Goal: Complete application form: Complete application form

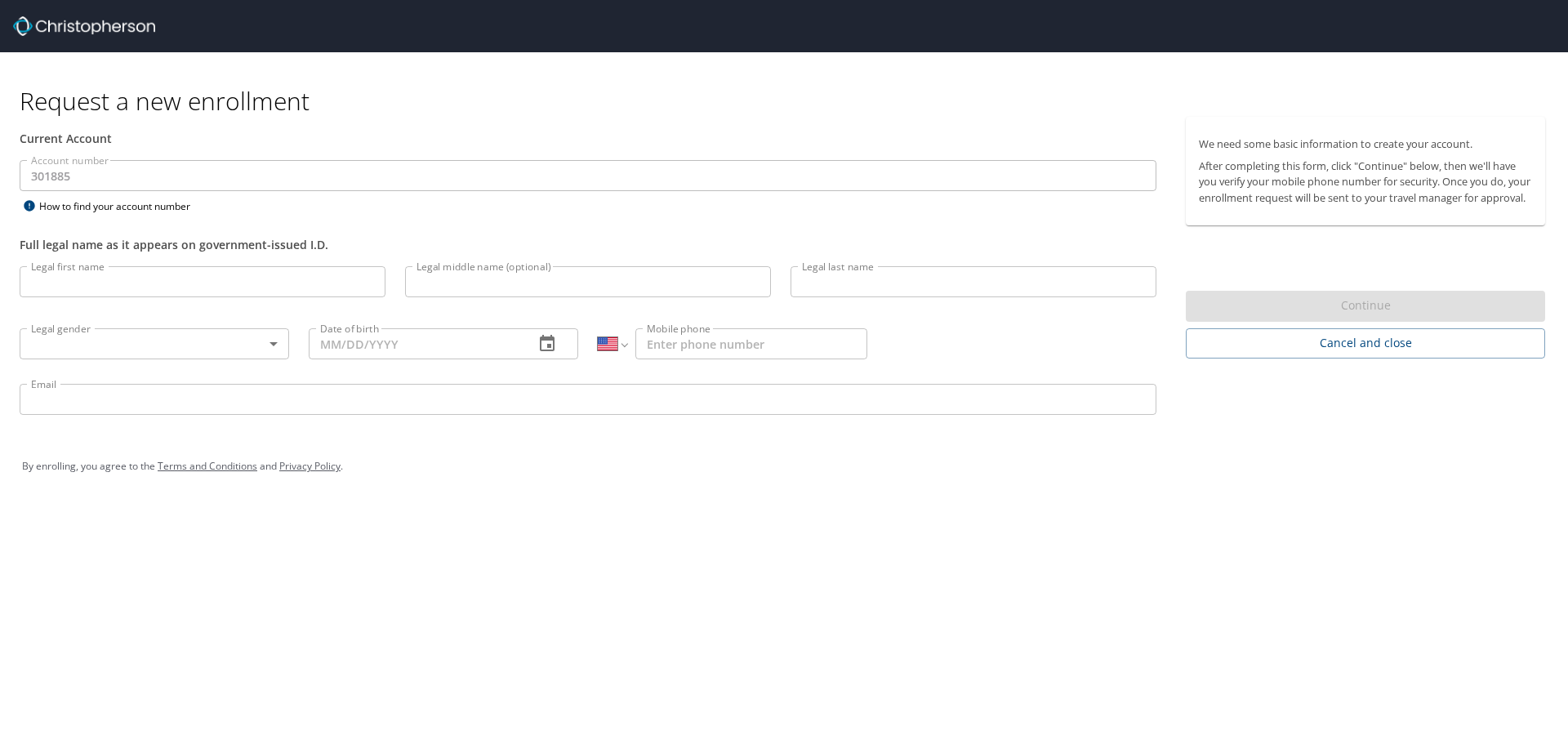
select select "US"
click at [77, 283] on input "Legal first name" at bounding box center [203, 282] width 366 height 31
type input "Rosmil"
type input "[PERSON_NAME]"
click at [239, 346] on body "Request a new enrollment Current Account Account number 301885 Account number H…" at bounding box center [784, 372] width 1568 height 744
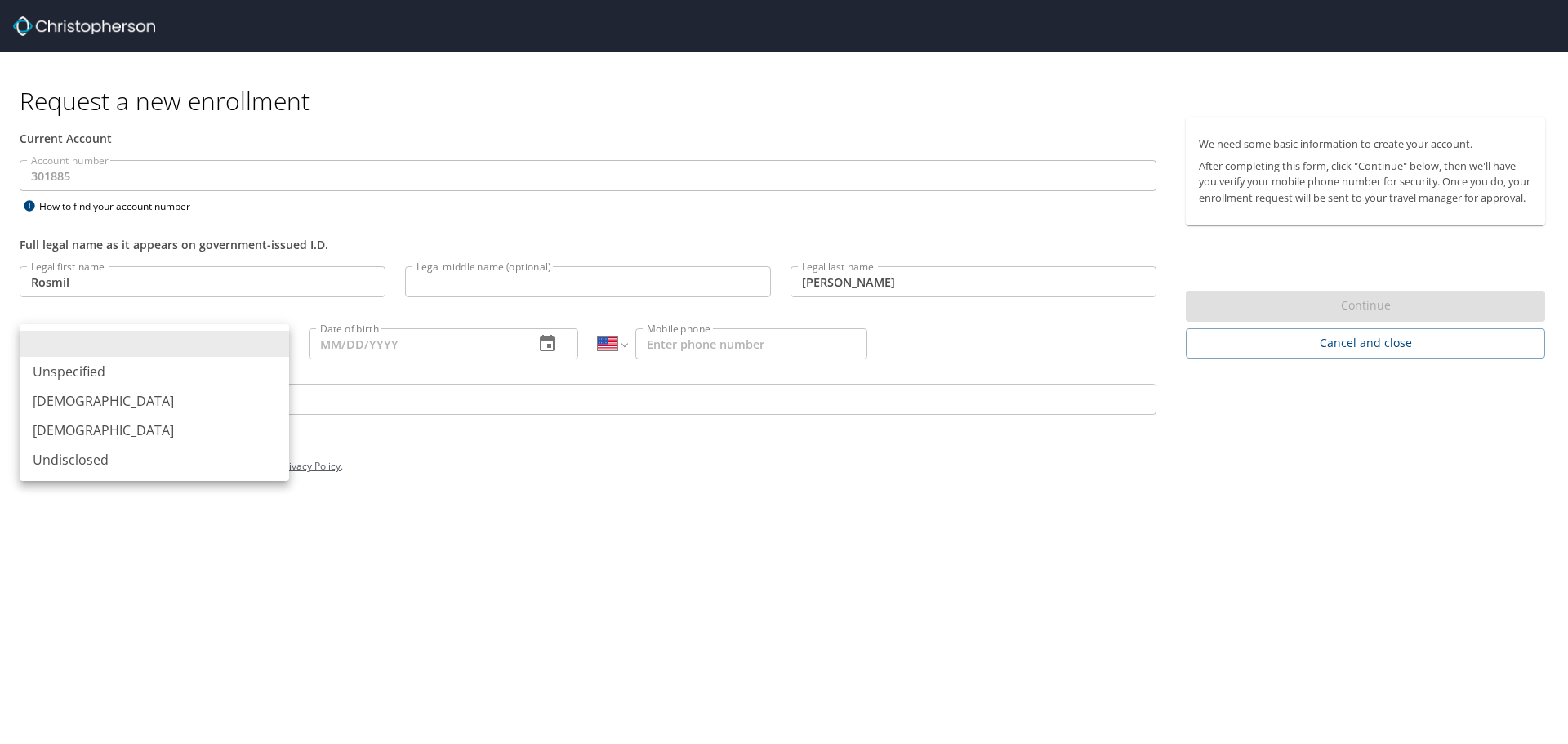
click at [95, 435] on li "[DEMOGRAPHIC_DATA]" at bounding box center [154, 430] width 269 height 30
type input "[DEMOGRAPHIC_DATA]"
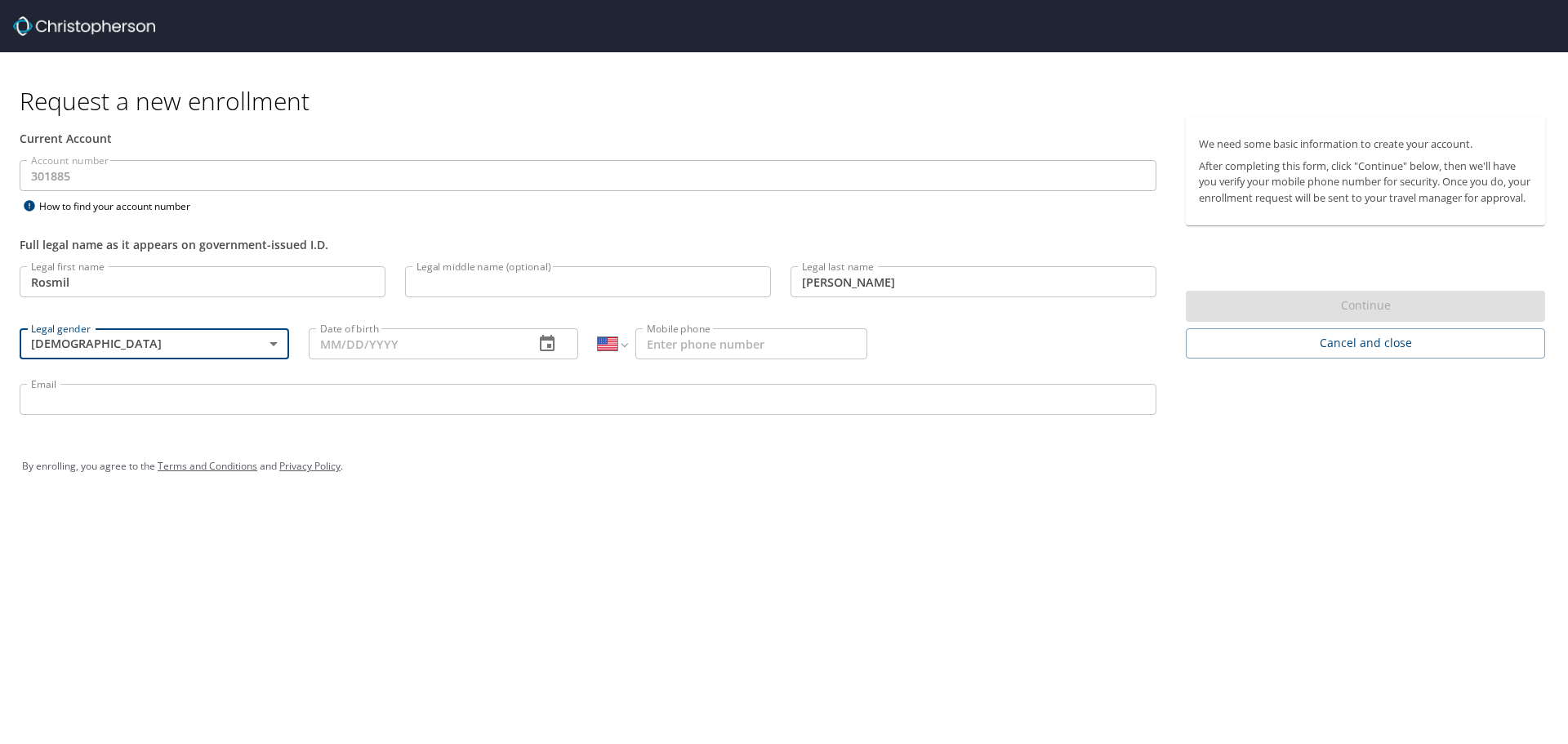
click at [370, 342] on input "Date of birth" at bounding box center [415, 343] width 213 height 31
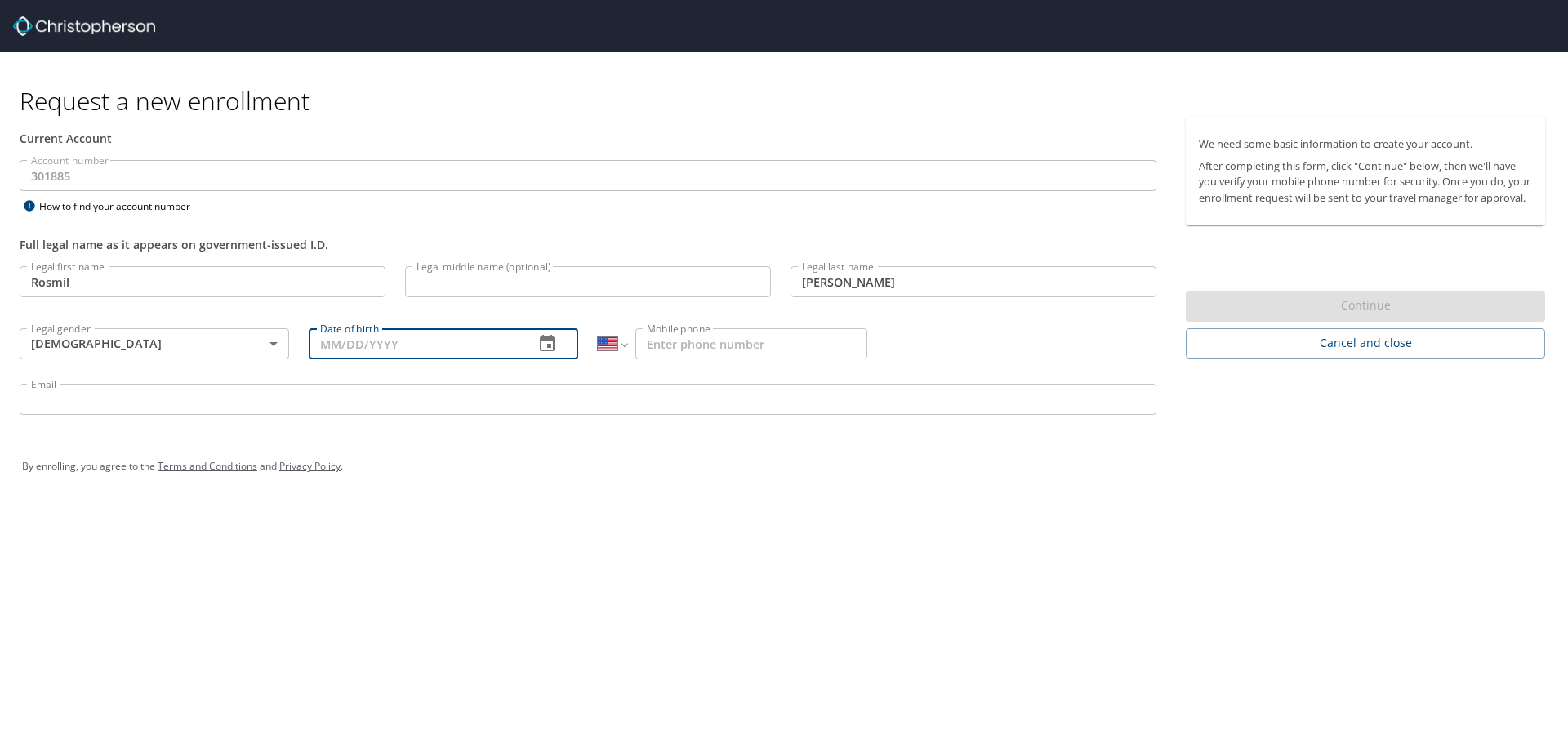
click at [547, 353] on icon "button" at bounding box center [547, 343] width 19 height 19
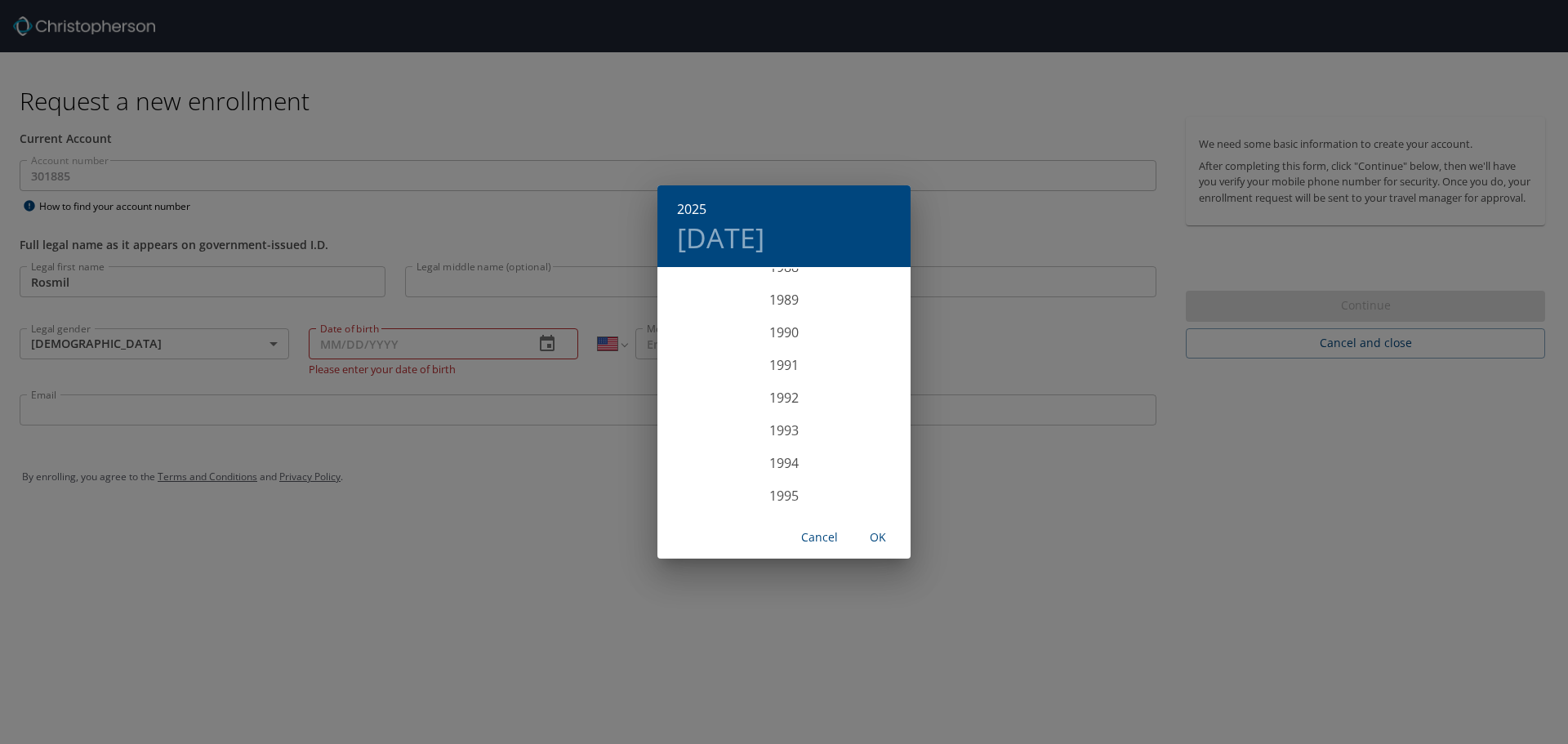
scroll to position [2874, 0]
click at [780, 315] on div "1988" at bounding box center [784, 317] width 253 height 33
click at [862, 430] on div "Sep" at bounding box center [869, 422] width 84 height 62
click at [845, 441] on p "23" at bounding box center [850, 442] width 12 height 11
click at [882, 538] on span "OK" at bounding box center [878, 537] width 39 height 20
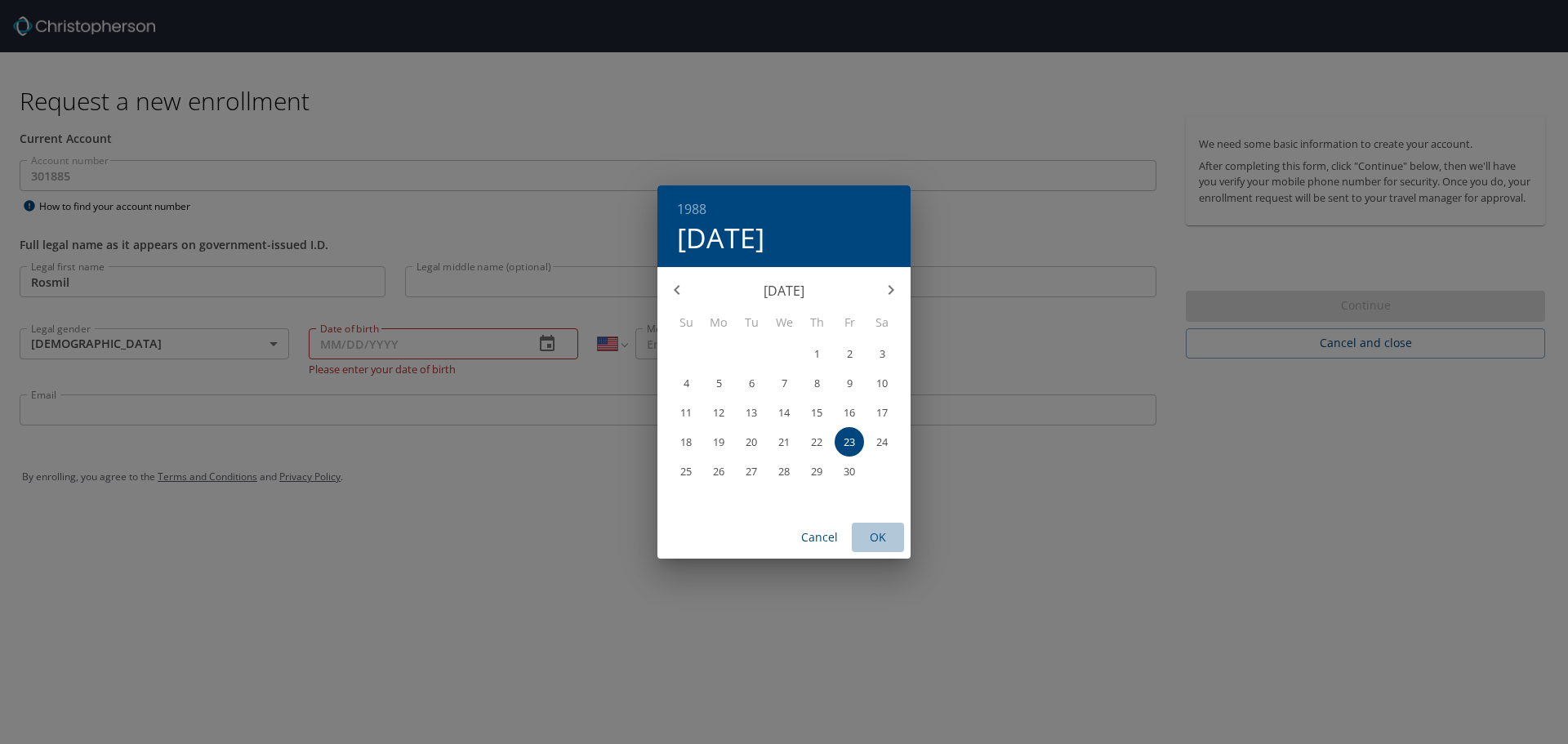
type input "[DATE]"
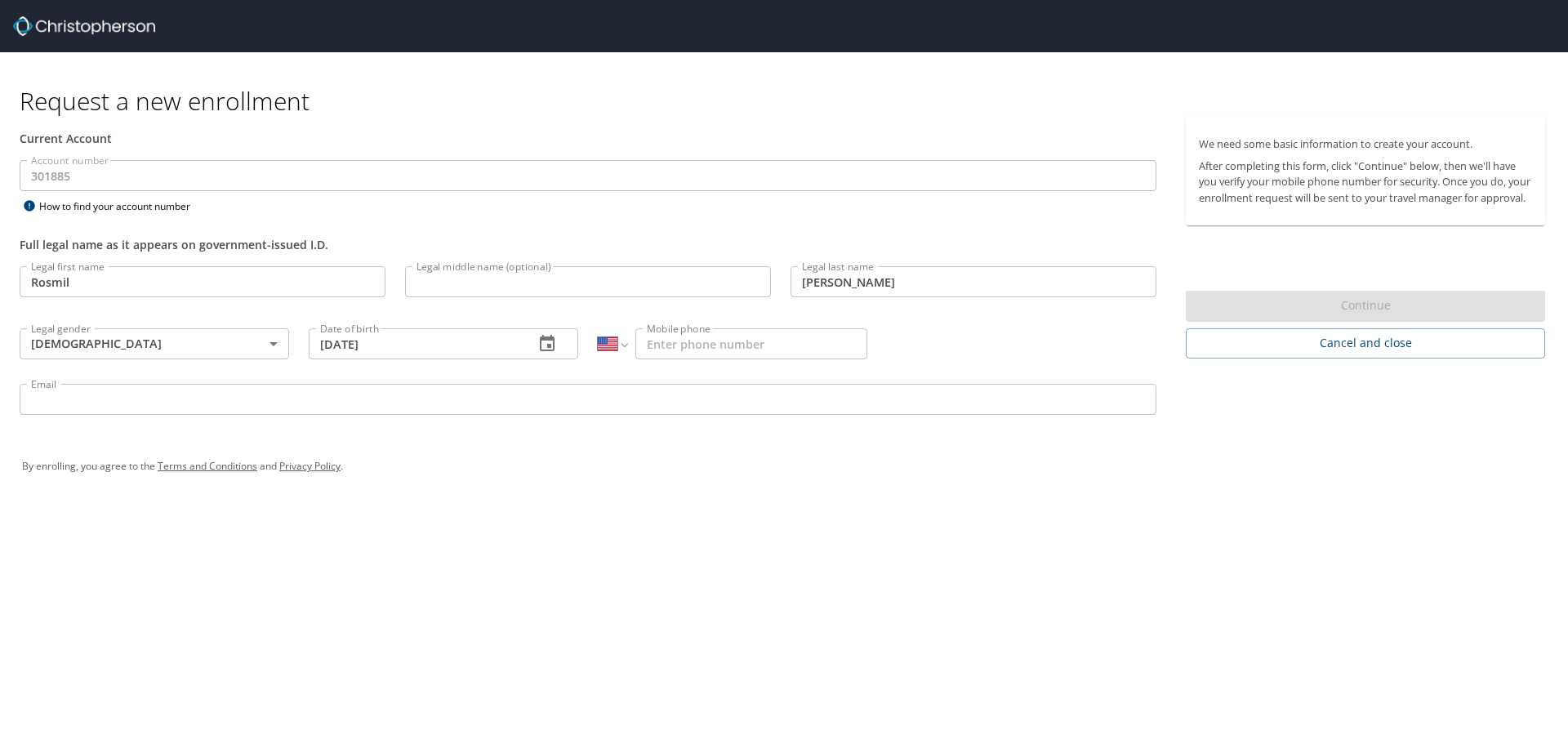
click at [687, 349] on input "Mobile phone" at bounding box center [751, 343] width 232 height 31
type input "[PHONE_NUMBER]"
click at [269, 394] on input "Email" at bounding box center [587, 399] width 1137 height 31
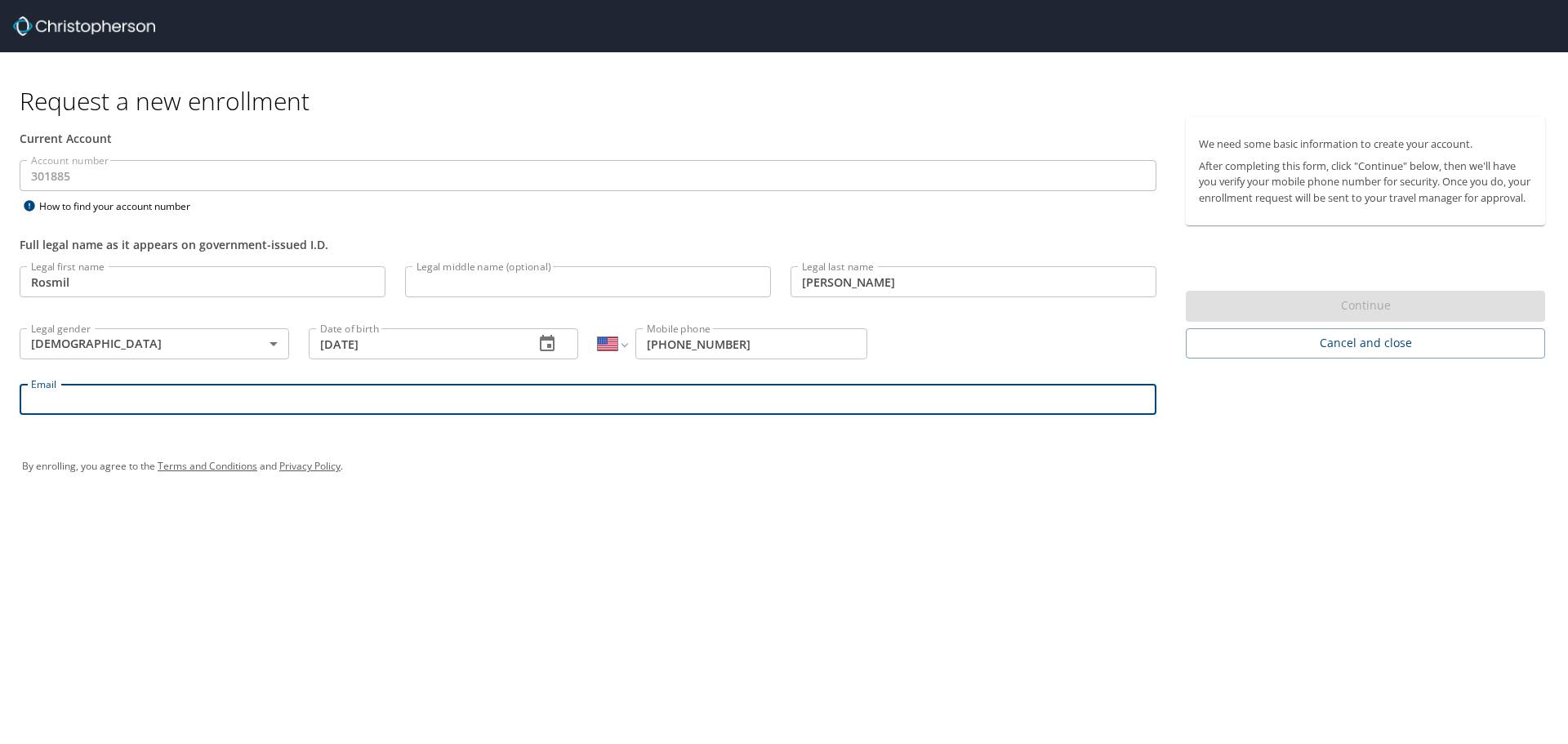
type input "[EMAIL_ADDRESS][PERSON_NAME][DOMAIN_NAME]"
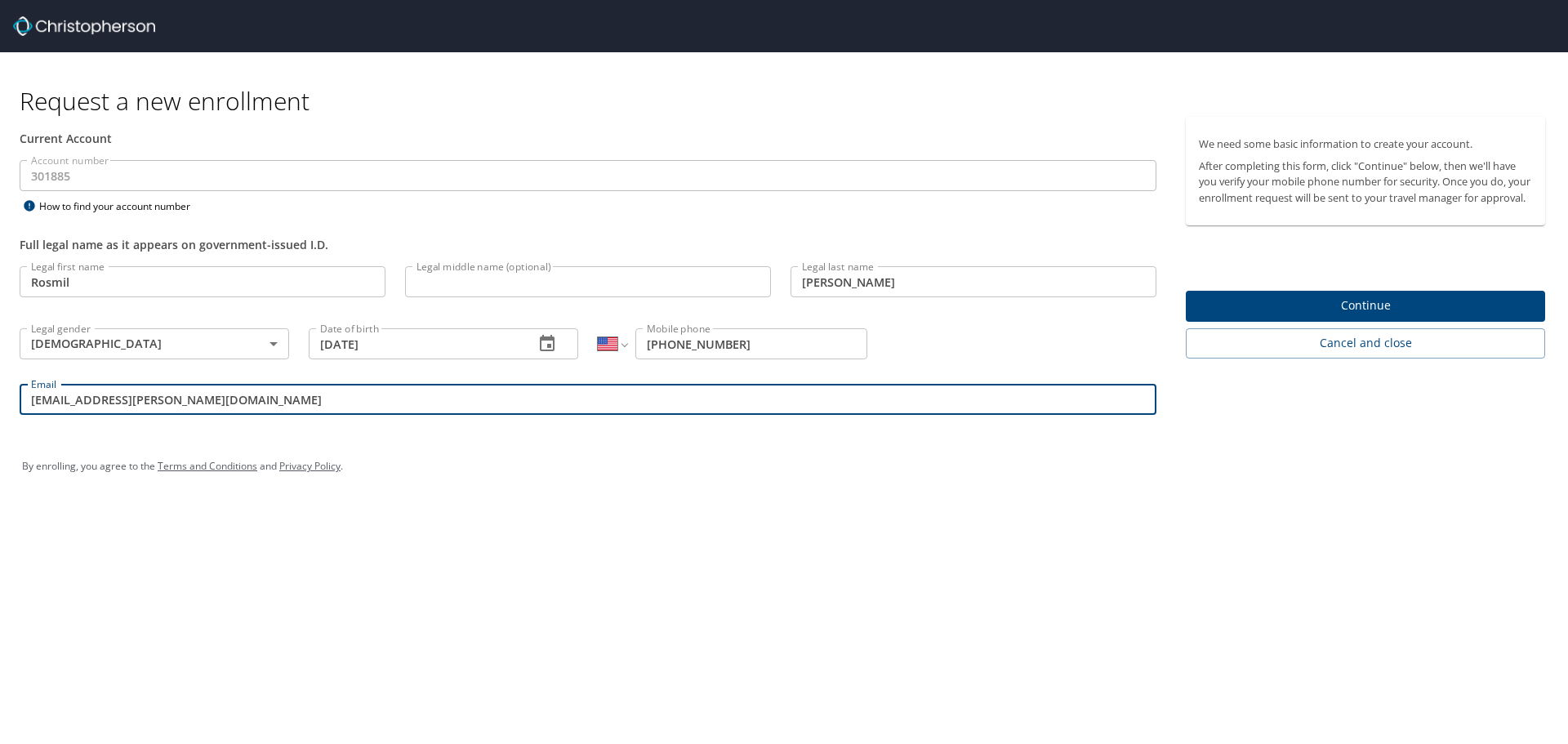
click at [1290, 315] on span "Continue" at bounding box center [1365, 305] width 333 height 20
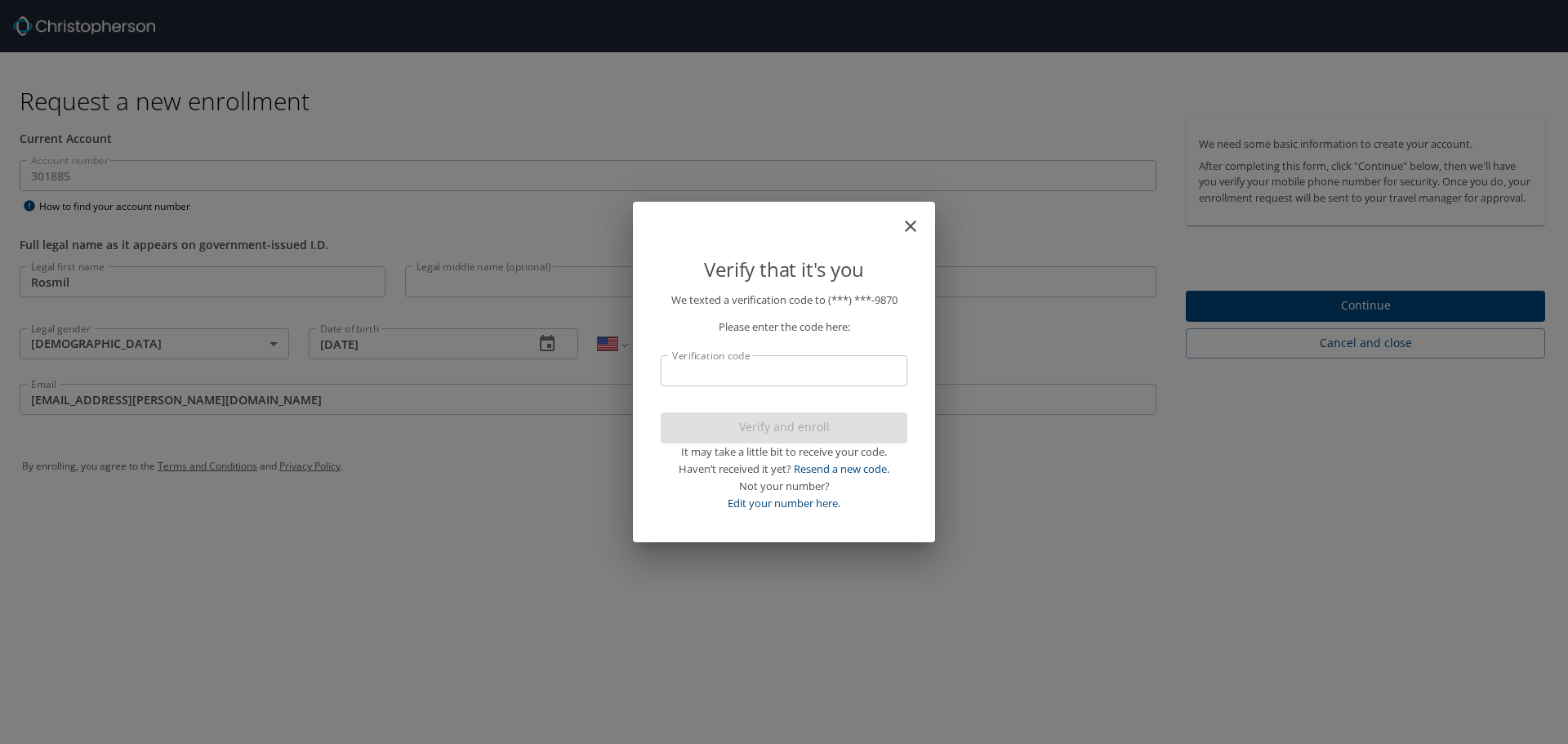
click at [783, 369] on input "Verification code" at bounding box center [784, 370] width 246 height 31
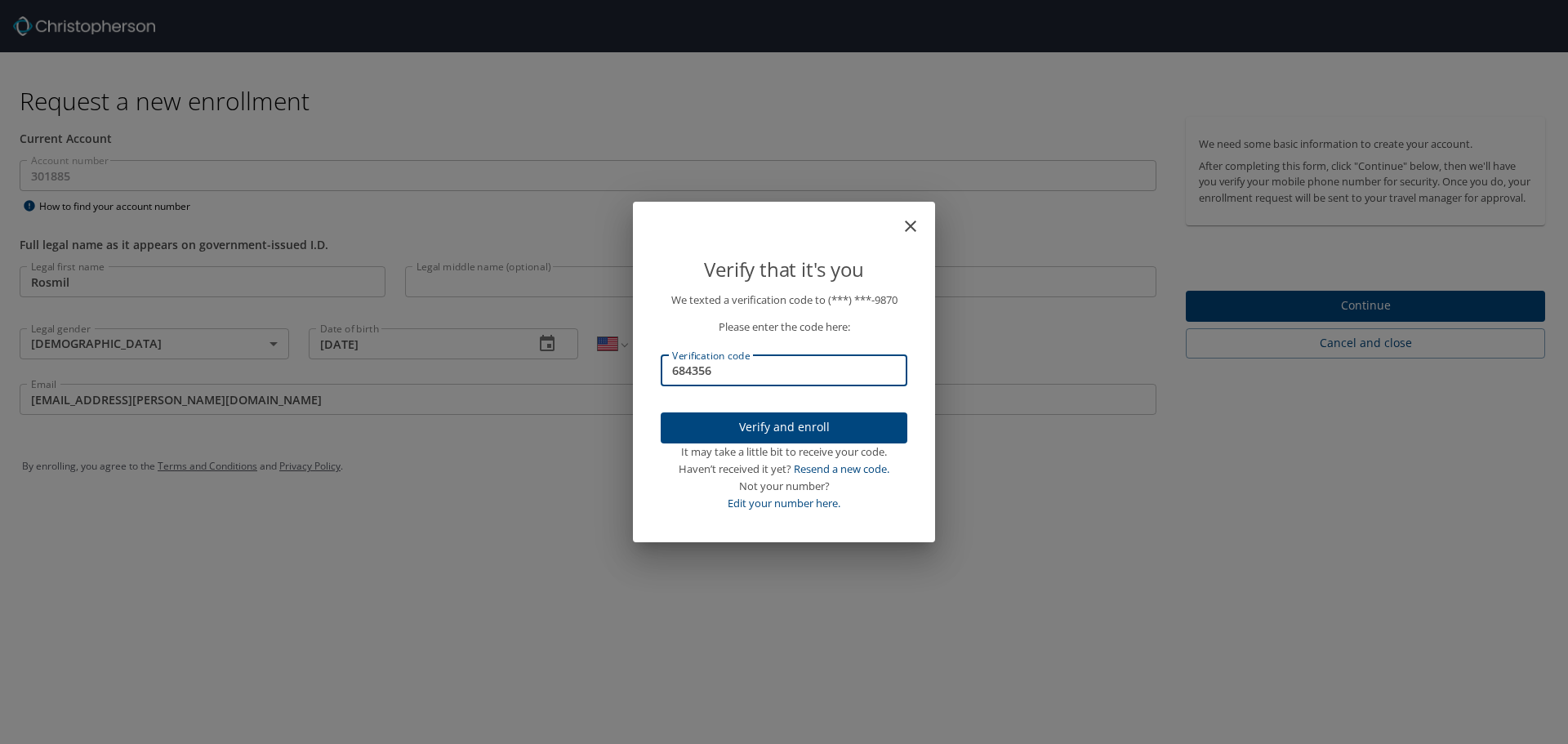
type input "684356"
click at [781, 423] on span "Verify and enroll" at bounding box center [784, 428] width 220 height 20
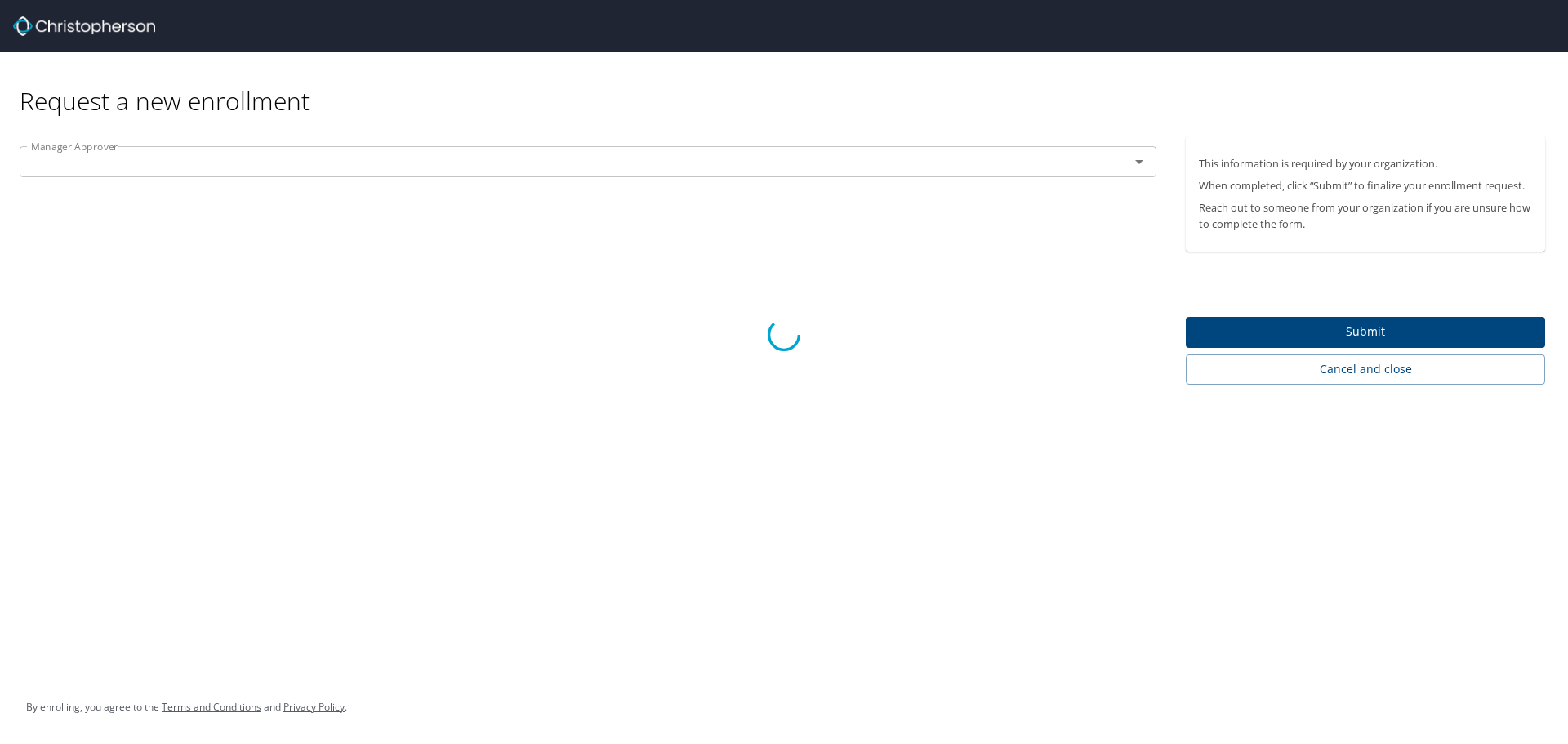
click at [1136, 162] on div at bounding box center [784, 335] width 1568 height 818
click at [1131, 159] on div at bounding box center [784, 335] width 1568 height 818
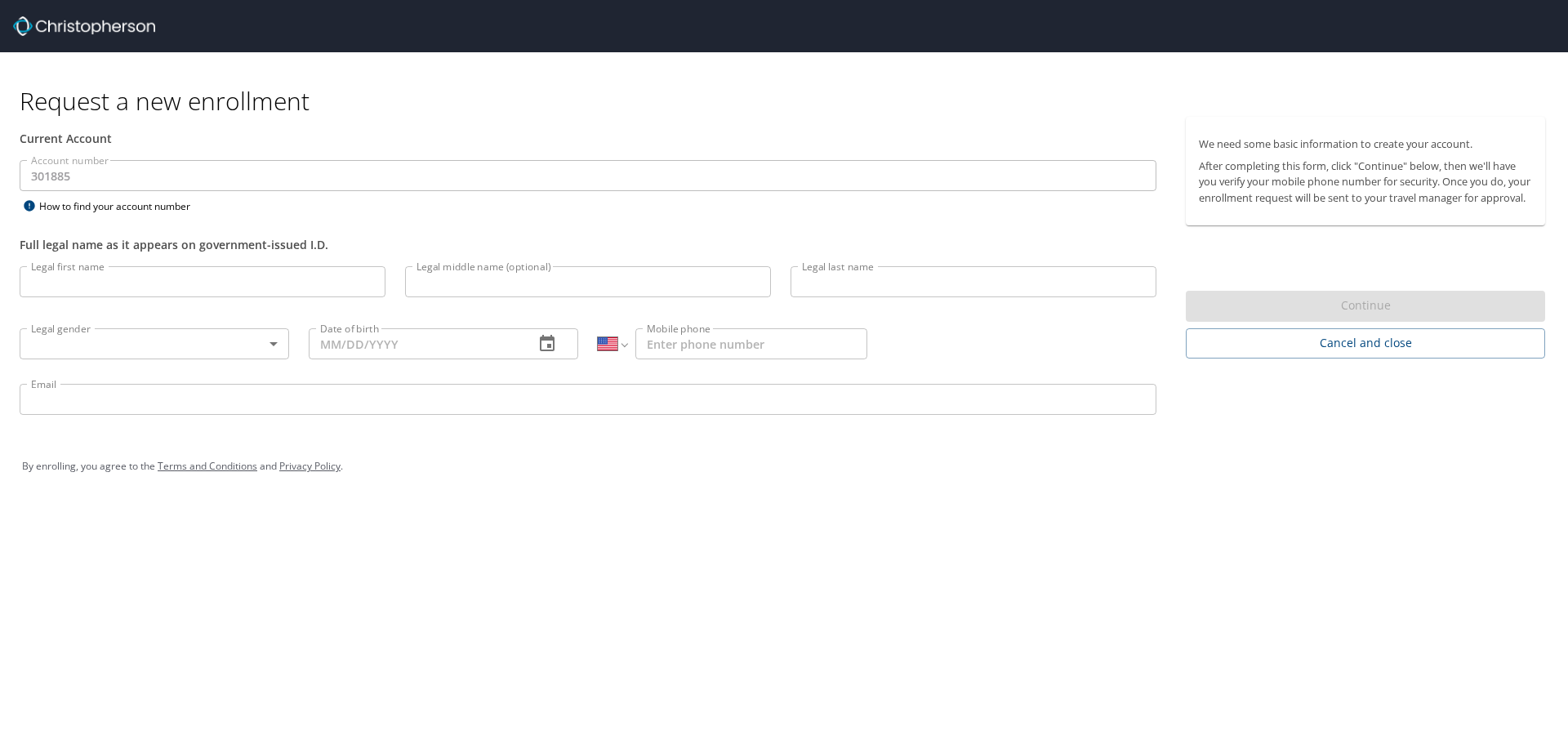
select select "US"
click at [163, 272] on input "Legal first name" at bounding box center [203, 282] width 366 height 31
type input "Rosmil"
click at [499, 286] on input "Legal middle name (optional)" at bounding box center [588, 282] width 366 height 31
click at [859, 283] on input "Legal last name" at bounding box center [974, 282] width 366 height 31
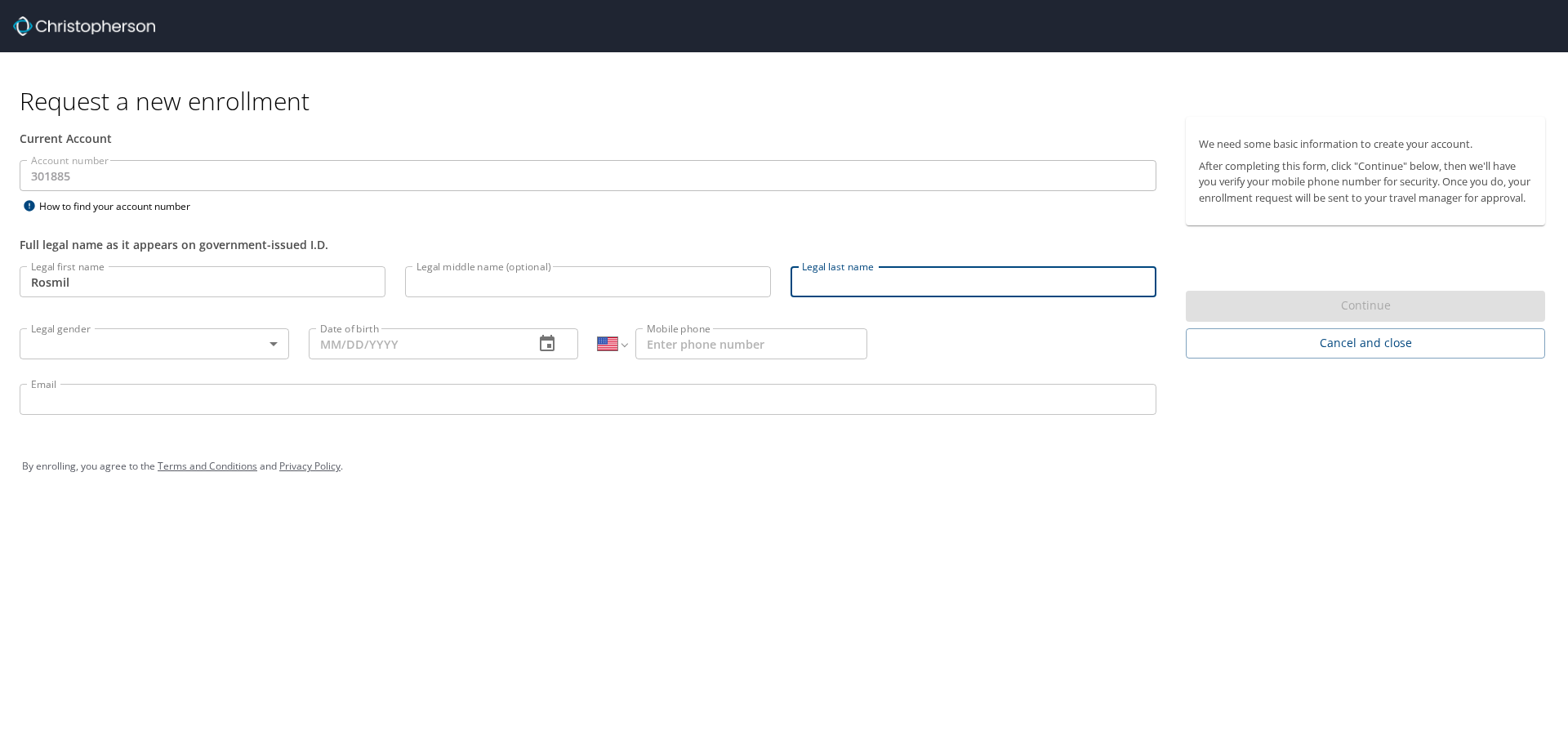
type input "[PERSON_NAME]"
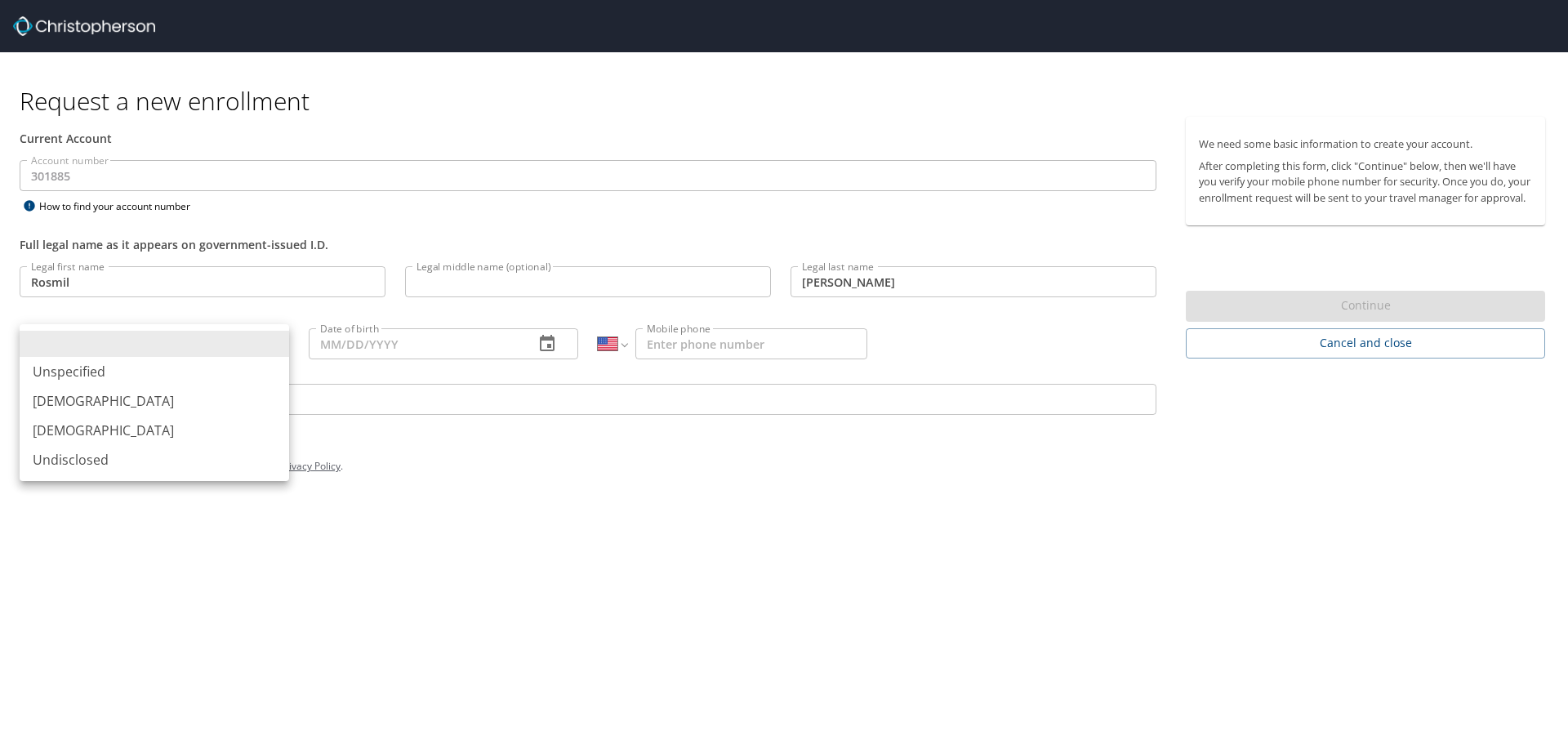
click at [142, 344] on body "Request a new enrollment Current Account Account number 301885 Account number H…" at bounding box center [784, 372] width 1568 height 744
click at [82, 428] on li "[DEMOGRAPHIC_DATA]" at bounding box center [154, 430] width 269 height 30
type input "[DEMOGRAPHIC_DATA]"
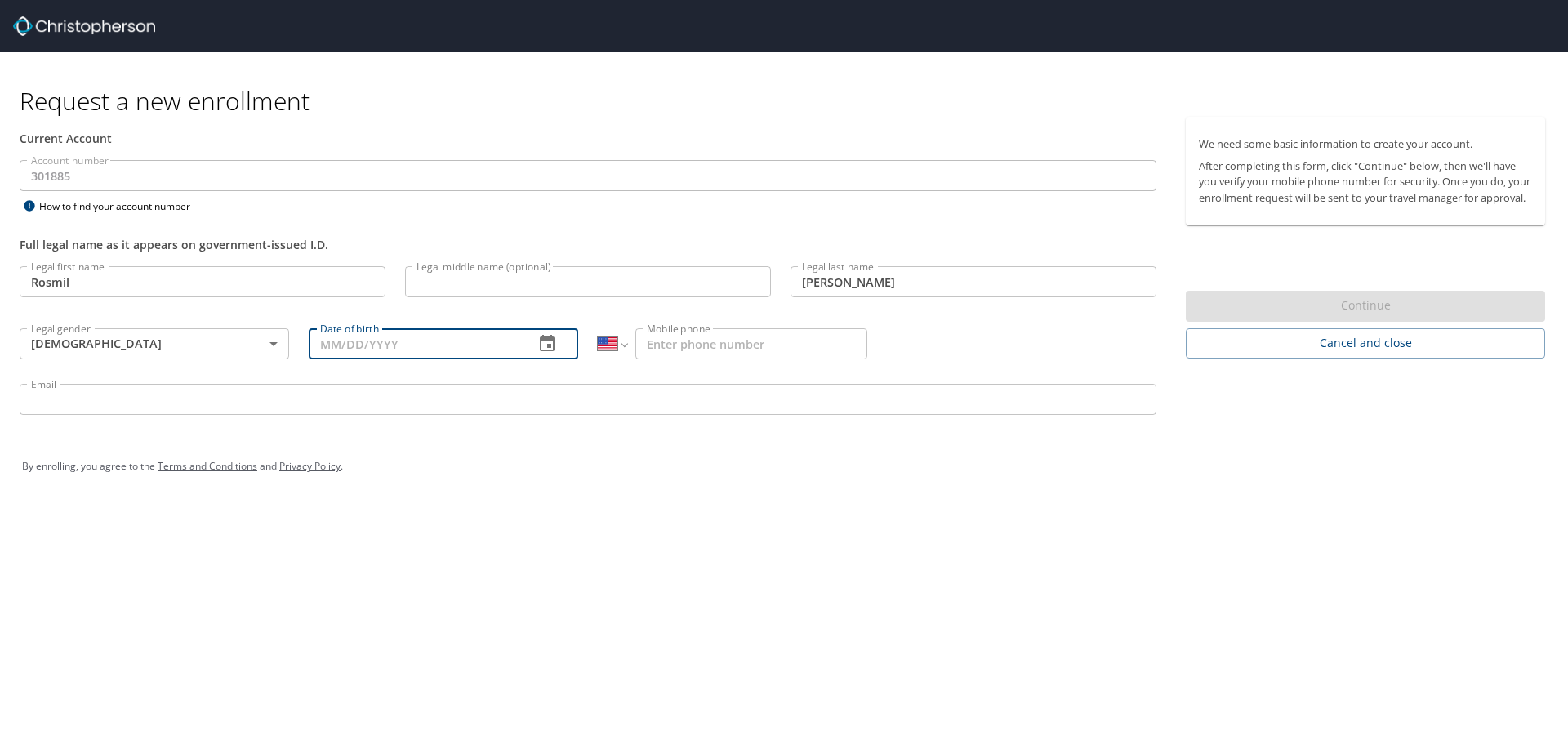
click at [402, 353] on input "Date of birth" at bounding box center [415, 343] width 213 height 31
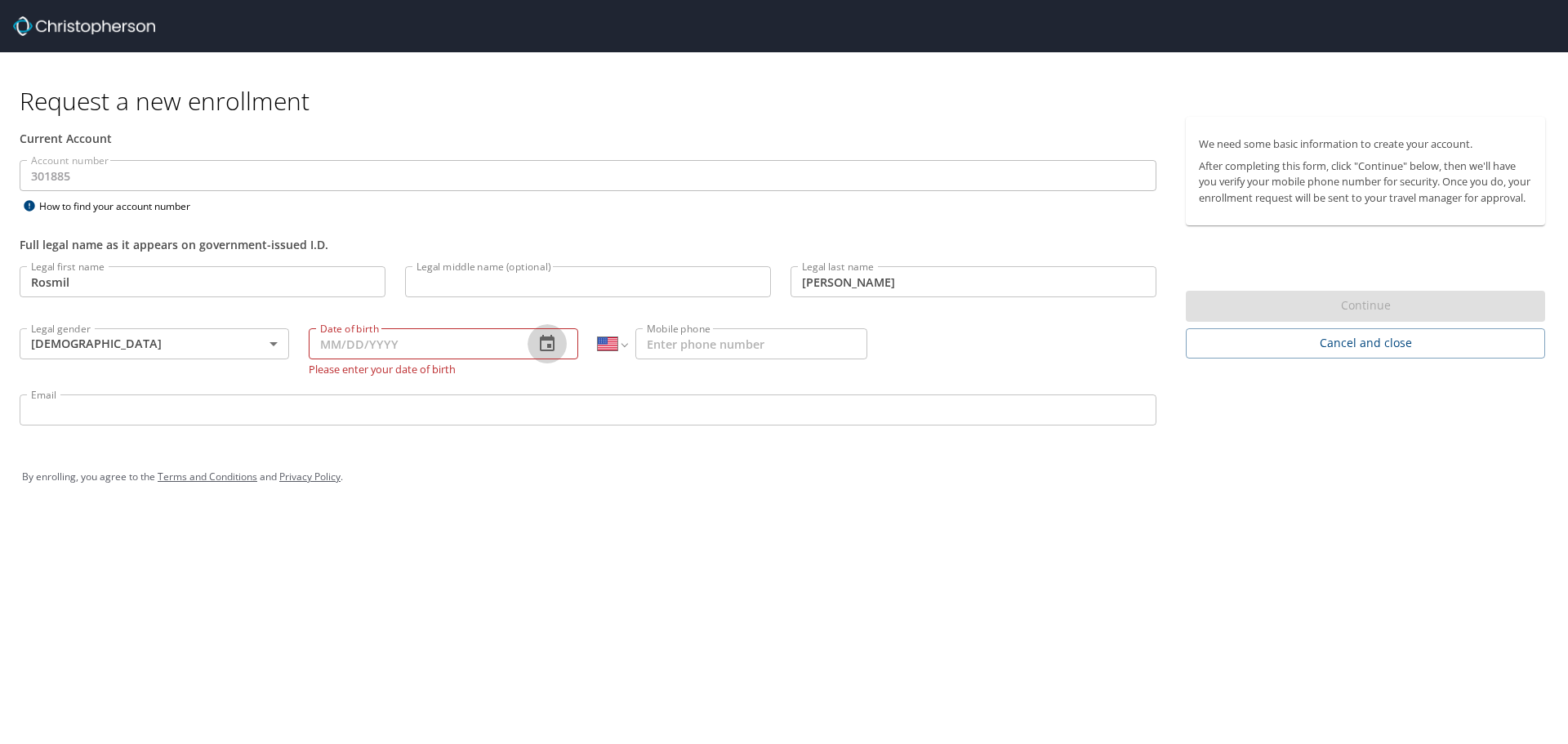
click at [554, 336] on icon "button" at bounding box center [547, 343] width 19 height 19
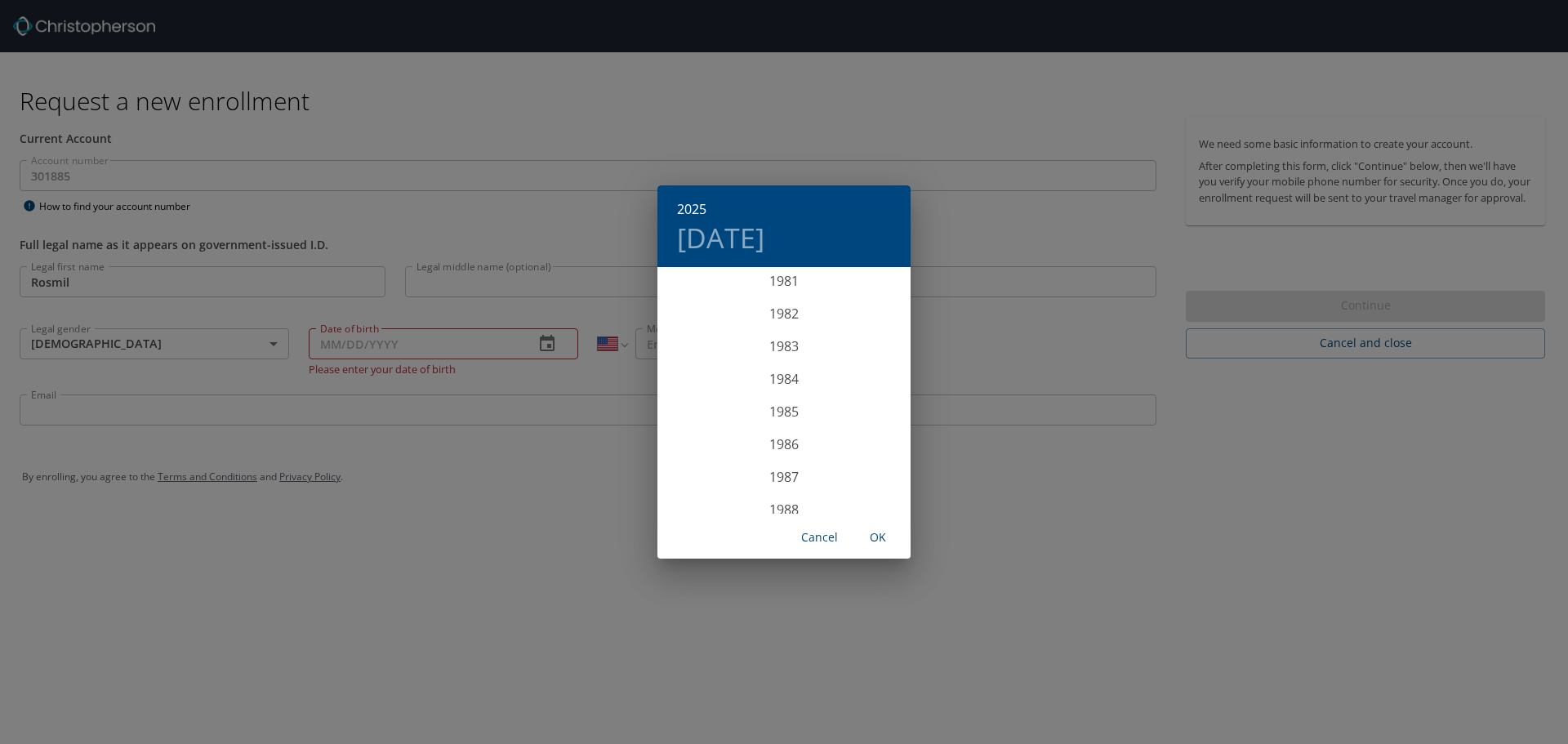
scroll to position [2710, 0]
click at [771, 480] on div "1988" at bounding box center [784, 481] width 253 height 33
click at [868, 425] on div "Sep" at bounding box center [869, 422] width 84 height 62
click at [846, 442] on p "23" at bounding box center [850, 442] width 12 height 11
click at [879, 538] on span "OK" at bounding box center [878, 537] width 39 height 20
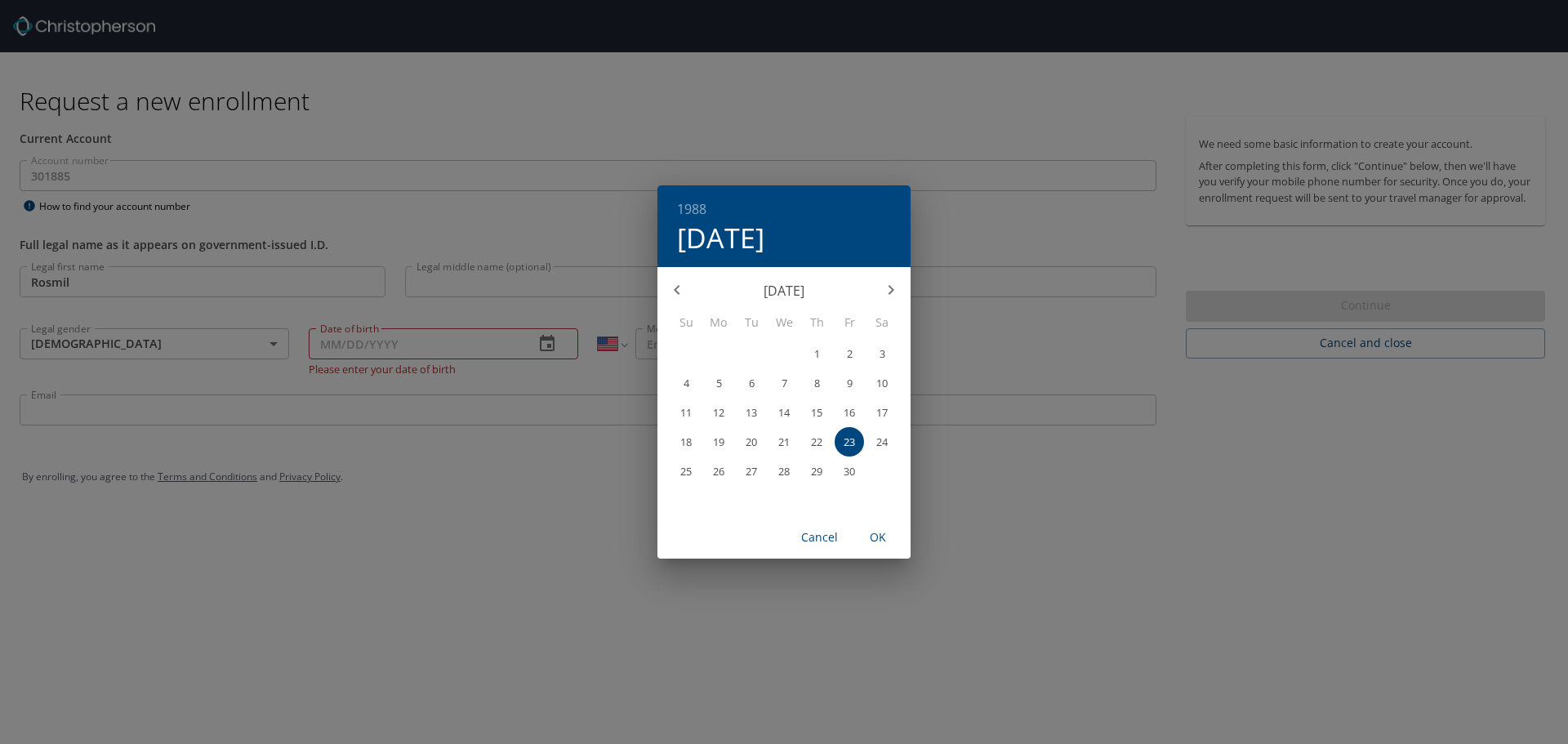
type input "[DATE]"
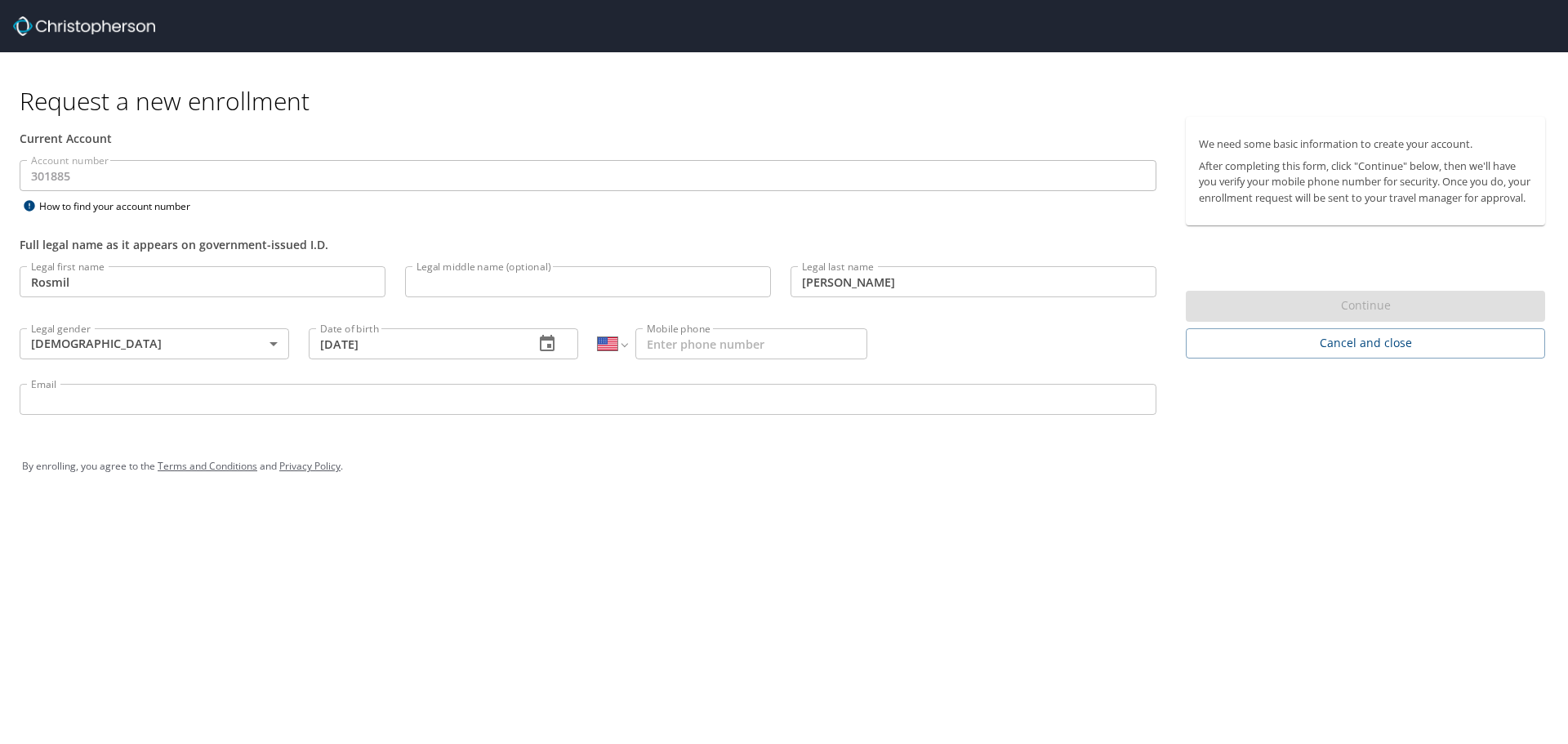
click at [716, 343] on input "Mobile phone" at bounding box center [751, 343] width 232 height 31
type input "[PHONE_NUMBER]"
click at [86, 415] on input "Email" at bounding box center [587, 399] width 1137 height 31
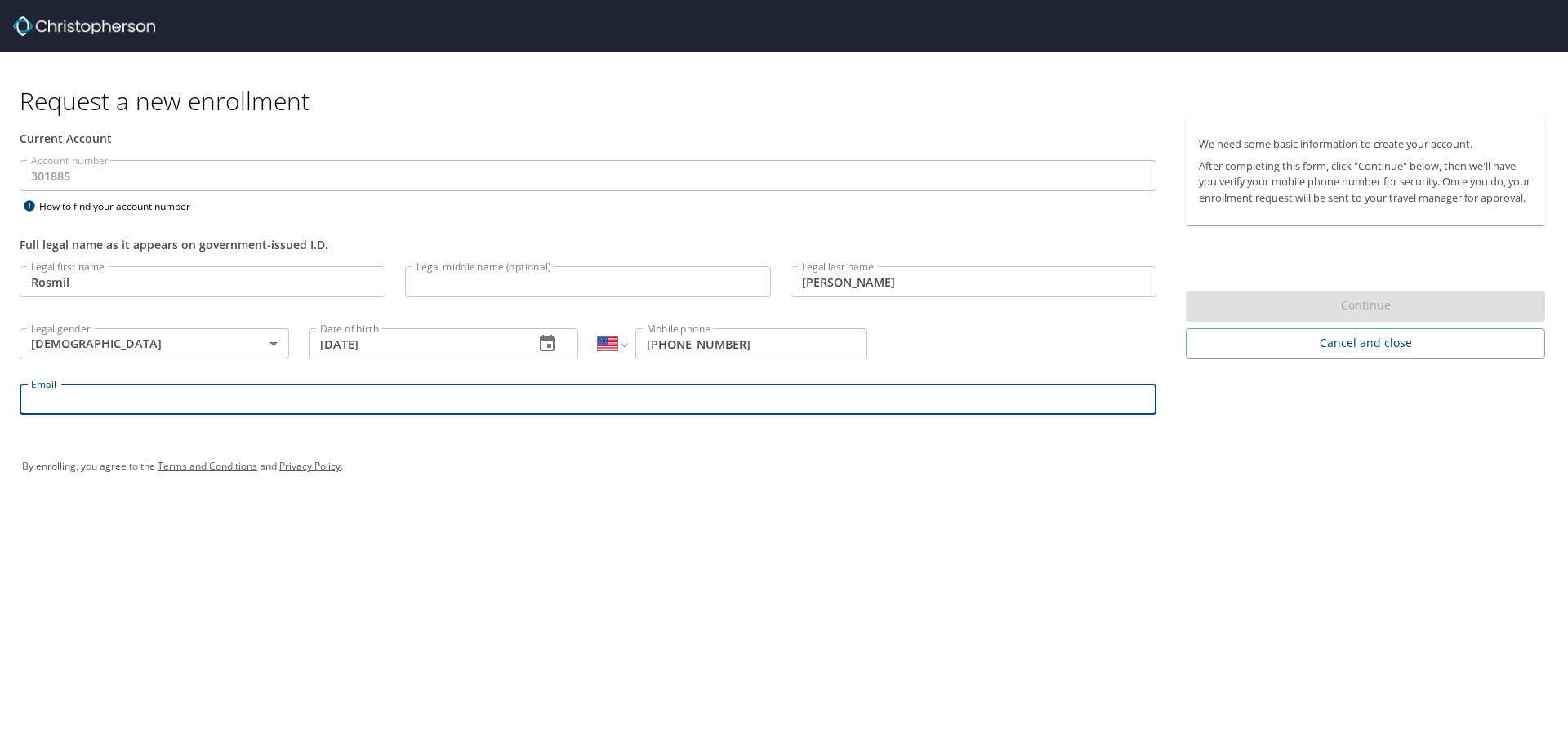
type input "[EMAIL_ADDRESS][PERSON_NAME][DOMAIN_NAME]"
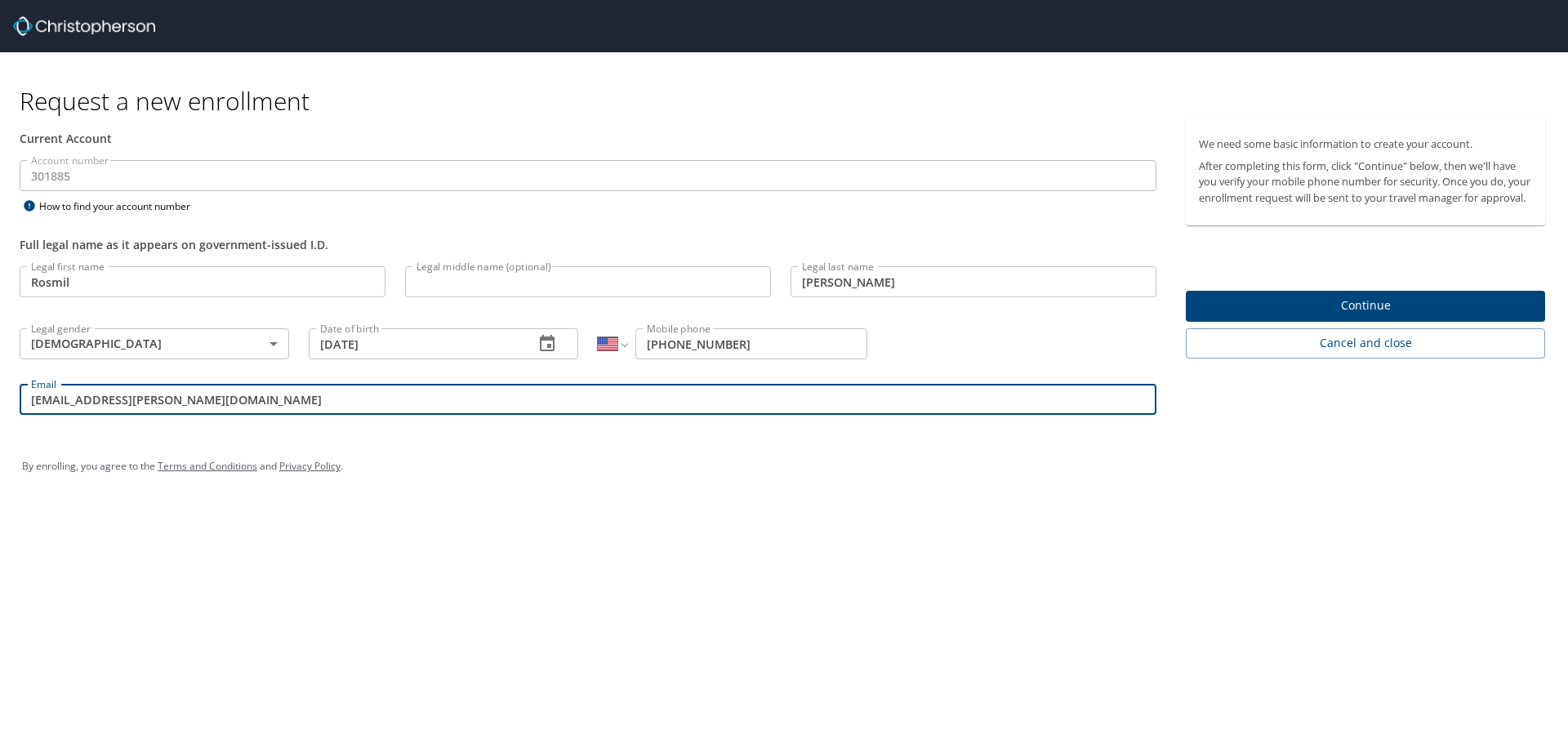
click at [1322, 315] on span "Continue" at bounding box center [1365, 305] width 333 height 20
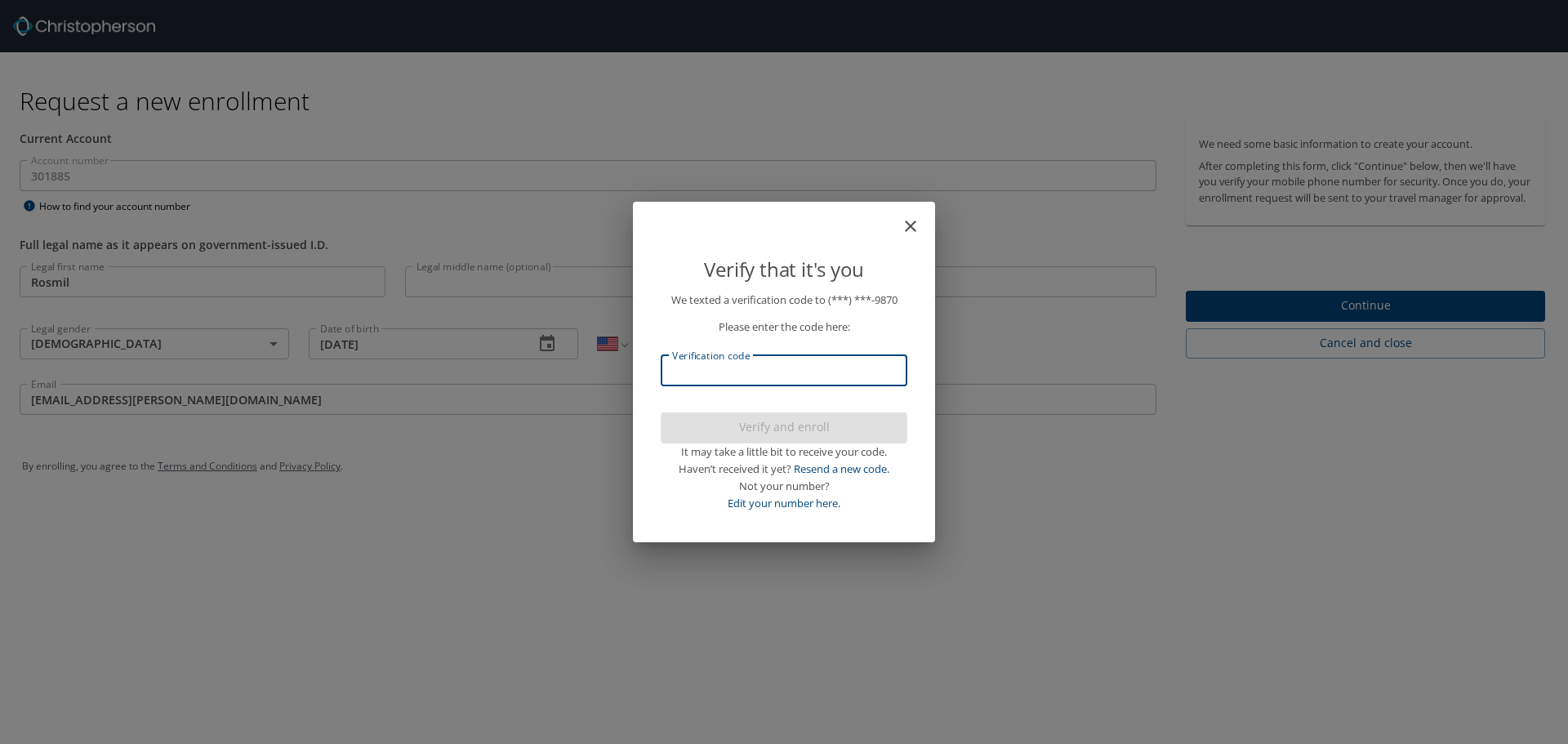
click at [749, 375] on input "Verification code" at bounding box center [784, 370] width 246 height 31
type input "116173"
click at [746, 429] on span "Verify and enroll" at bounding box center [784, 428] width 220 height 20
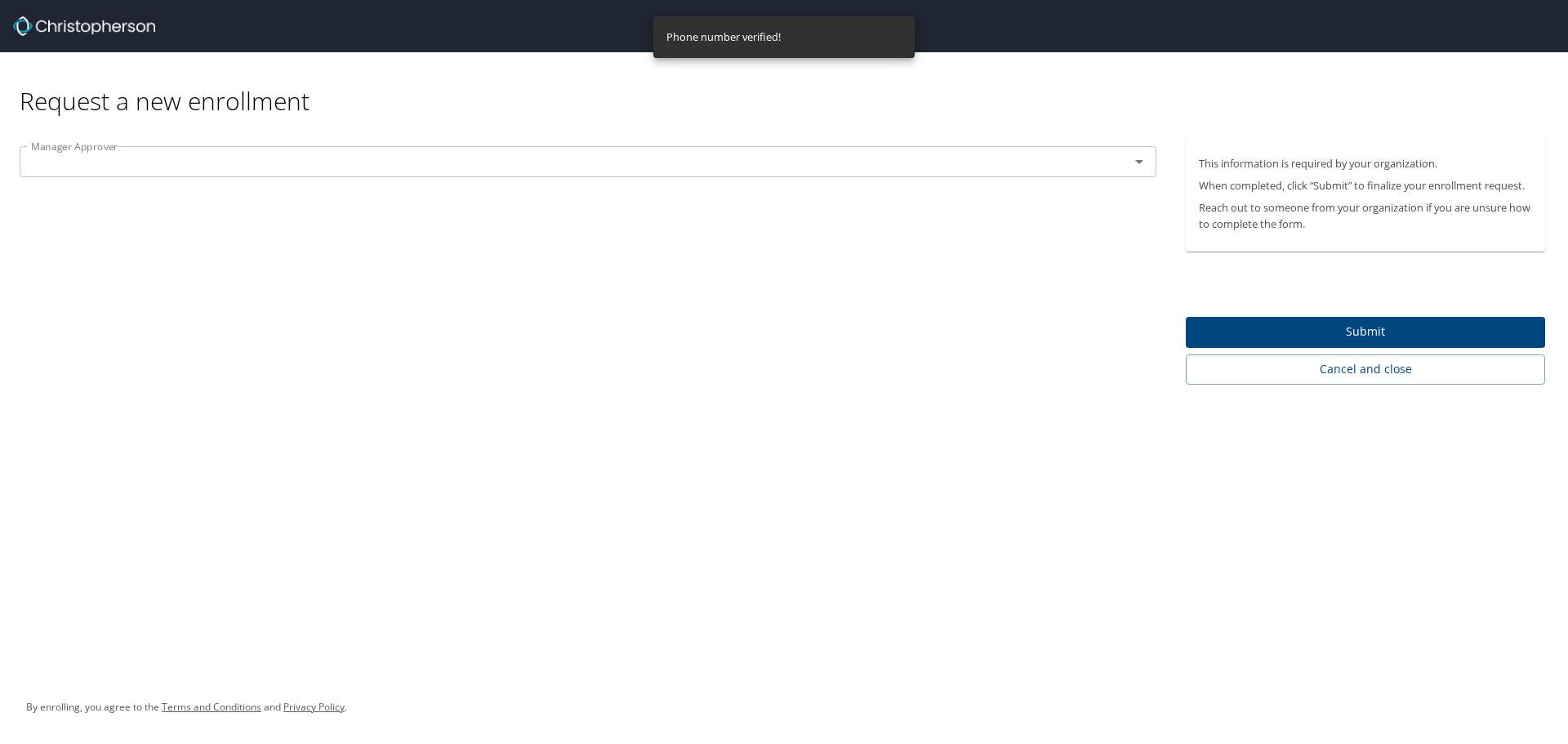
click at [496, 162] on input "text" at bounding box center [564, 161] width 1079 height 21
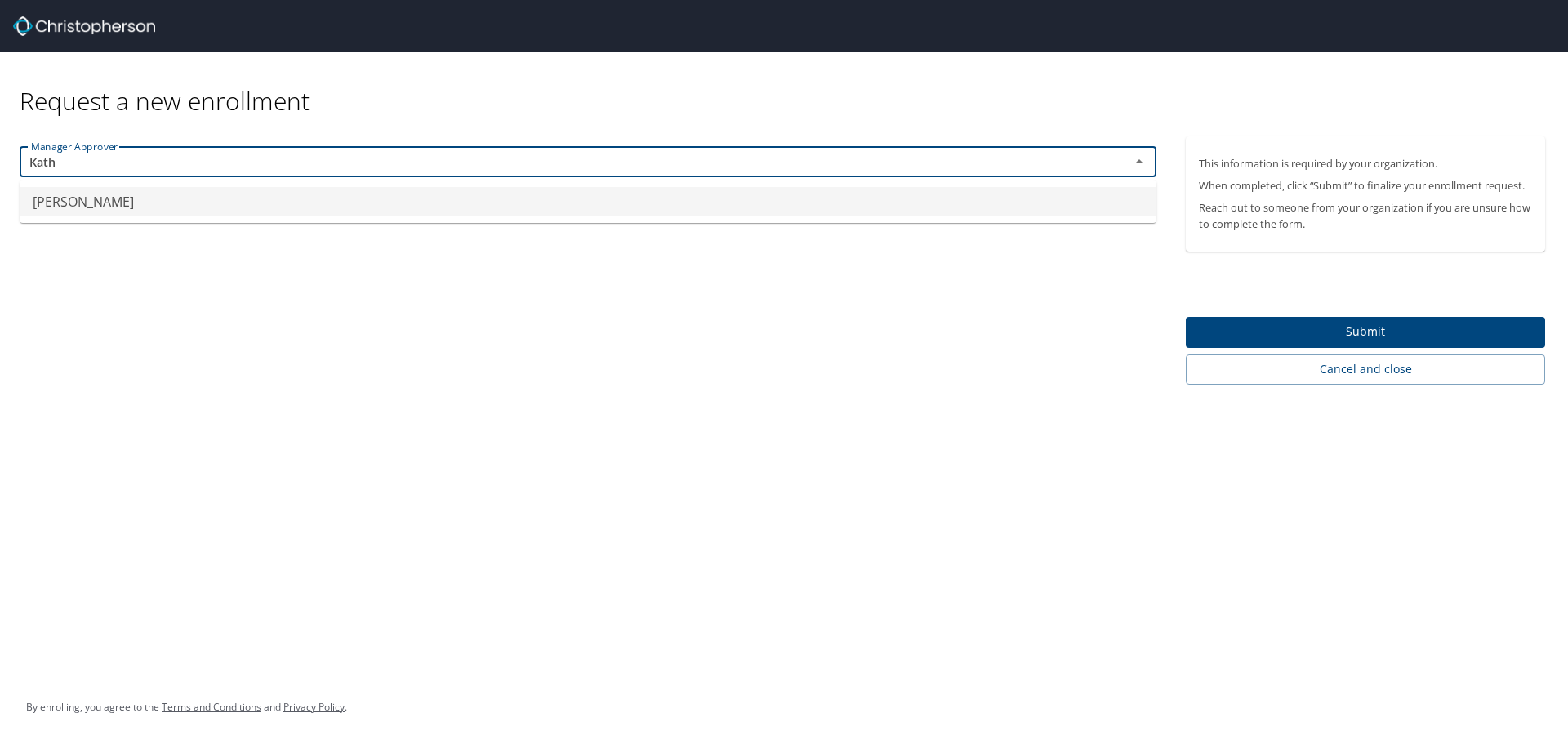
click at [303, 201] on li "[PERSON_NAME]" at bounding box center [587, 202] width 1137 height 30
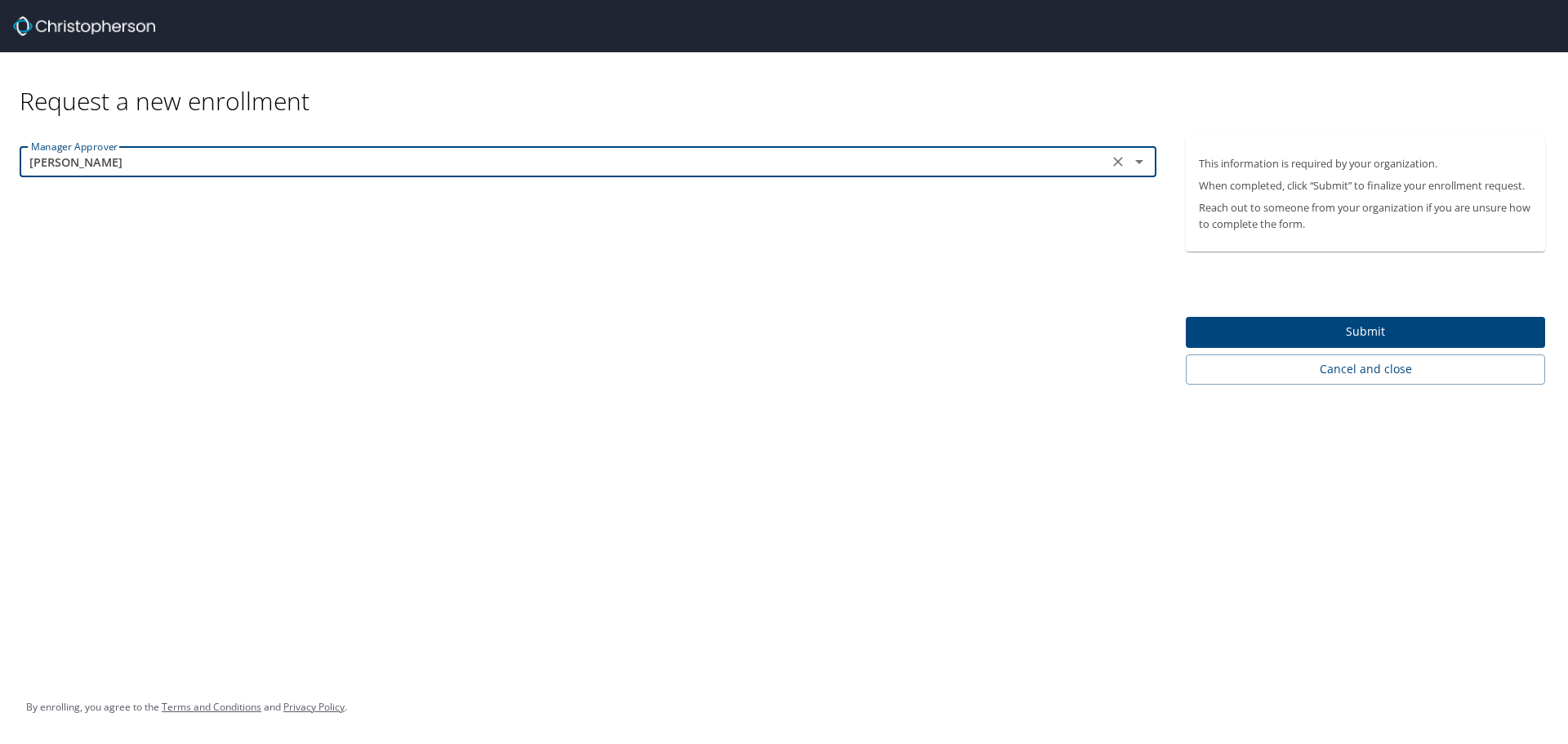
type input "[PERSON_NAME]"
click at [1311, 323] on span "Submit" at bounding box center [1365, 332] width 333 height 20
